Goal: Information Seeking & Learning: Learn about a topic

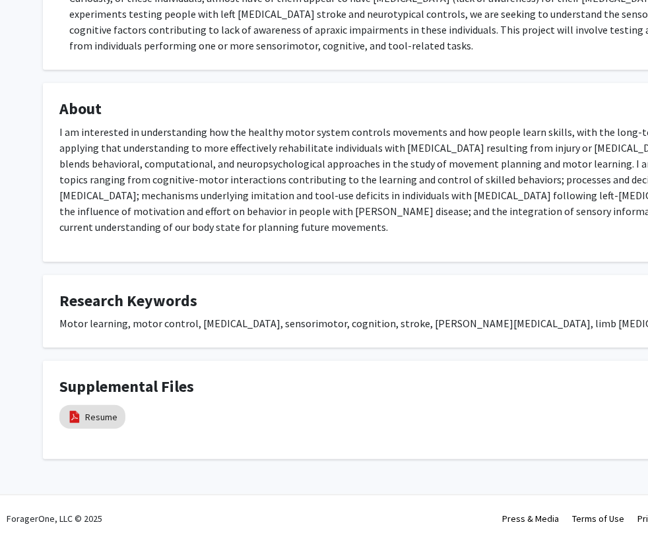
click at [409, 220] on p "I am interested in understanding how the healthy motor system controls movement…" at bounding box center [395, 179] width 673 height 111
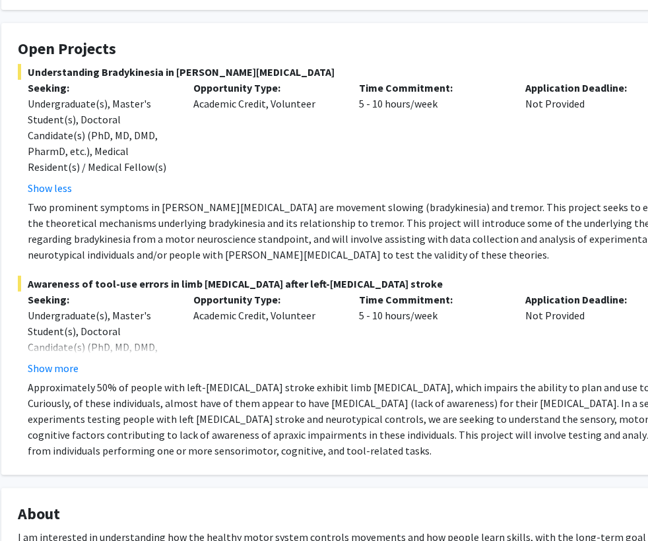
scroll to position [219, 42]
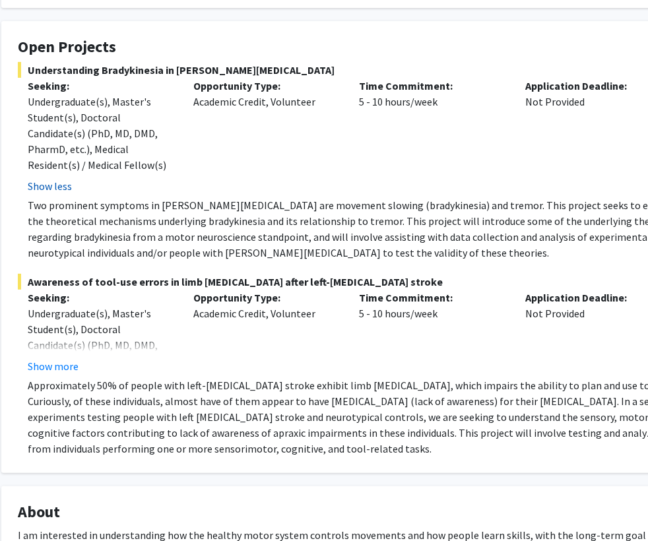
click at [53, 189] on button "Show less" at bounding box center [50, 186] width 44 height 16
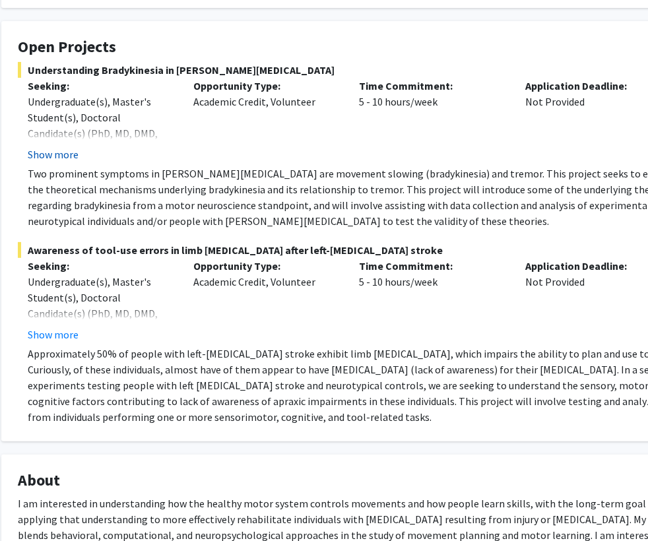
click at [50, 153] on button "Show more" at bounding box center [53, 155] width 51 height 16
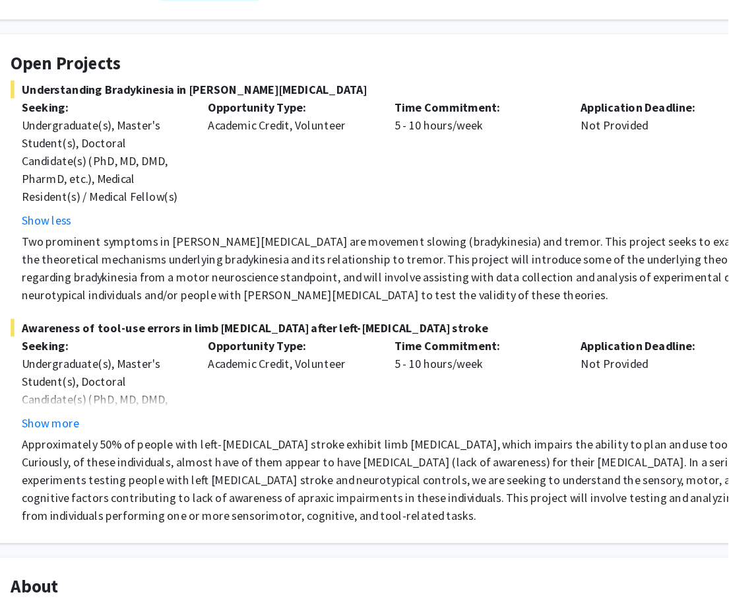
scroll to position [209, 50]
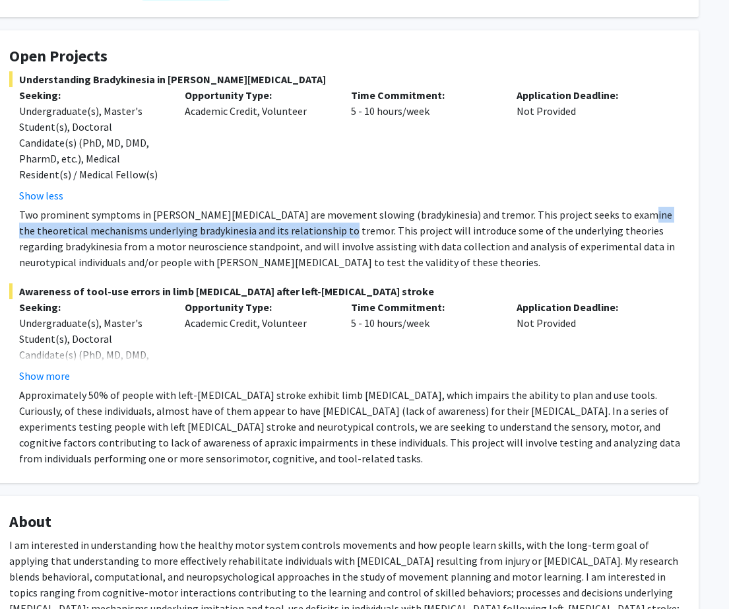
copy p "theoretical mechanisms underlying bradykinesia and its relationship to tremor."
drag, startPoint x: 606, startPoint y: 217, endPoint x: 316, endPoint y: 224, distance: 290.6
click at [316, 224] on p "Two prominent symptoms in [PERSON_NAME][MEDICAL_DATA] are movement slowing (bra…" at bounding box center [350, 238] width 663 height 63
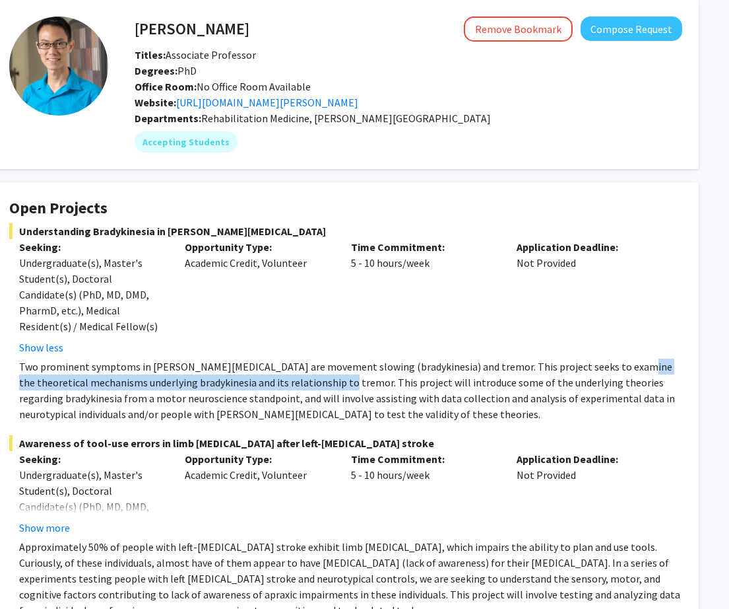
scroll to position [0, 50]
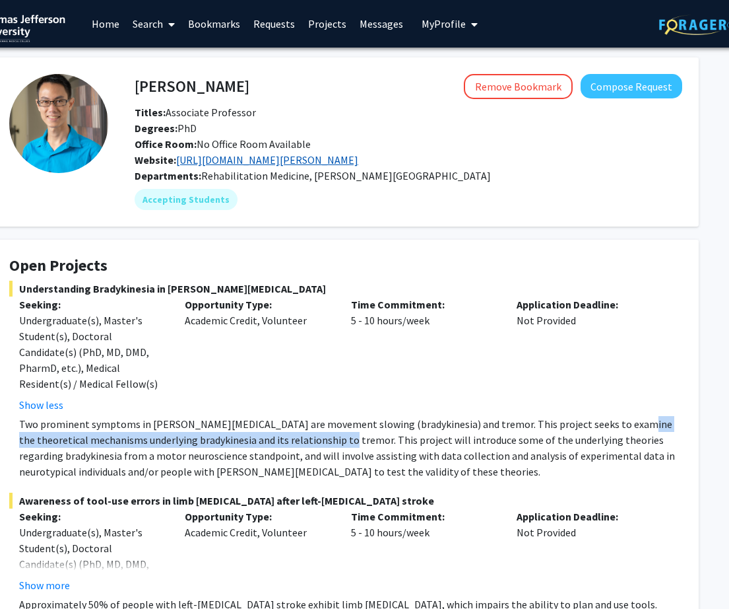
click at [248, 165] on link "[URL][DOMAIN_NAME][PERSON_NAME]" at bounding box center [267, 159] width 182 height 13
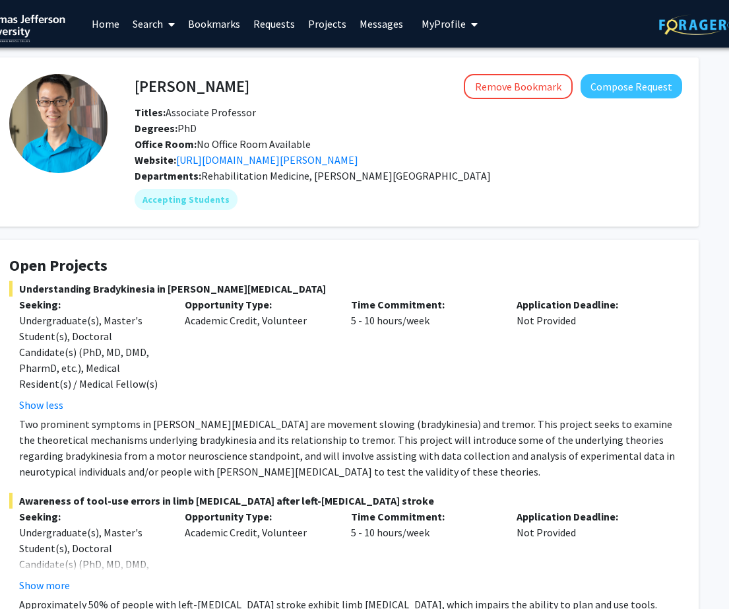
click at [321, 382] on div "Opportunity Type: Academic Credit, Volunteer" at bounding box center [258, 354] width 166 height 116
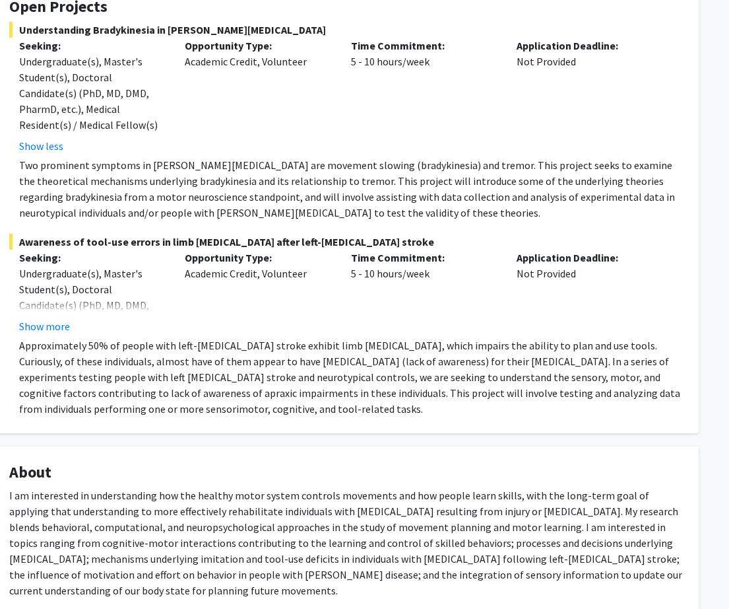
scroll to position [223, 50]
